Goal: Task Accomplishment & Management: Manage account settings

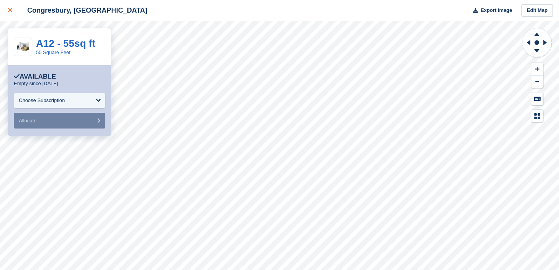
click at [9, 12] on icon at bounding box center [10, 10] width 5 height 5
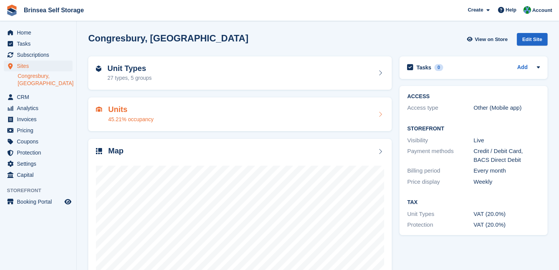
click at [117, 111] on h2 "Units" at bounding box center [130, 109] width 45 height 9
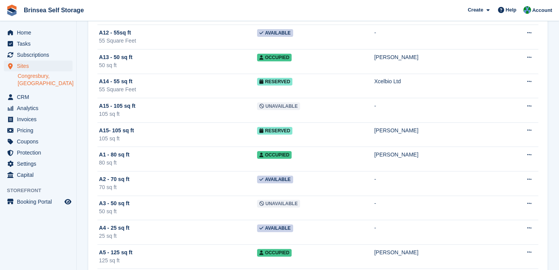
scroll to position [131, 0]
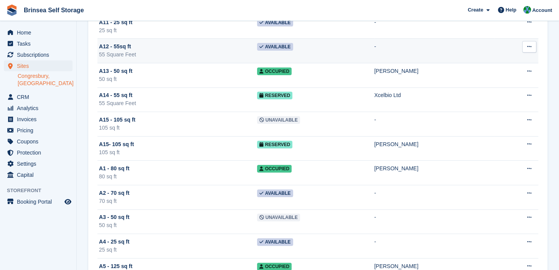
click at [454, 46] on td "-" at bounding box center [434, 51] width 121 height 25
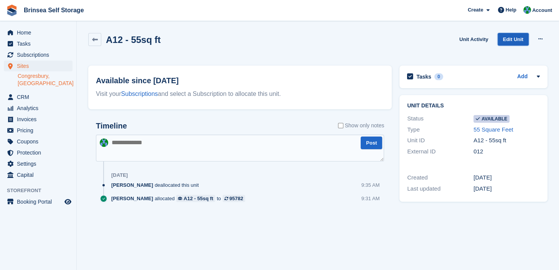
click at [516, 38] on link "Edit Unit" at bounding box center [513, 39] width 31 height 13
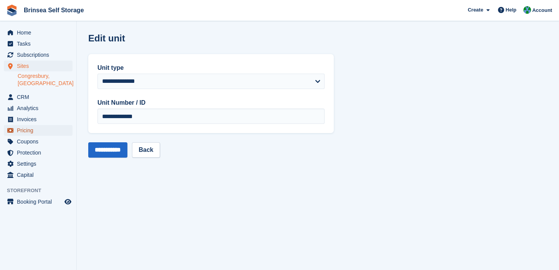
click at [23, 125] on span "Pricing" at bounding box center [40, 130] width 46 height 11
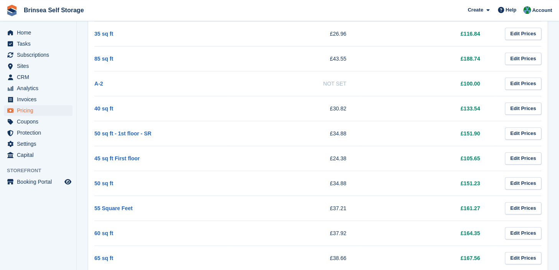
scroll to position [407, 0]
